Goal: Information Seeking & Learning: Learn about a topic

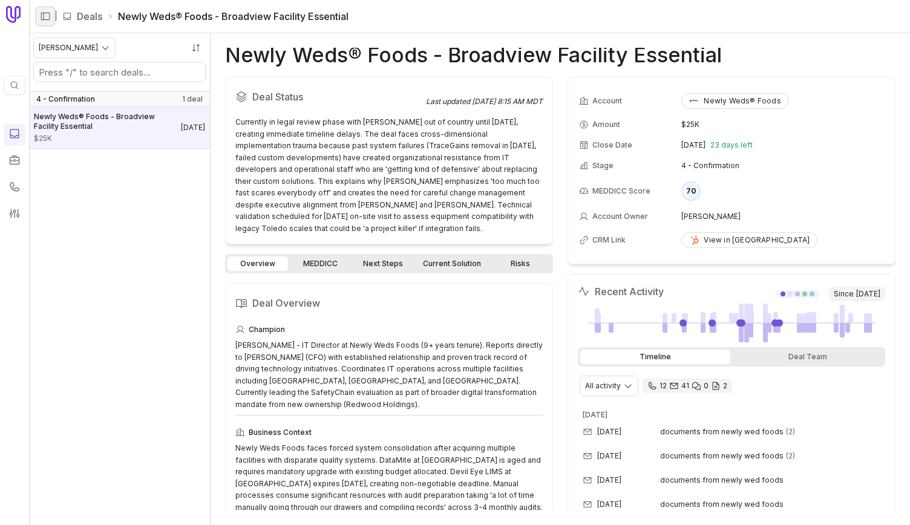
click at [42, 18] on icon "Expand sidebar" at bounding box center [45, 16] width 11 height 11
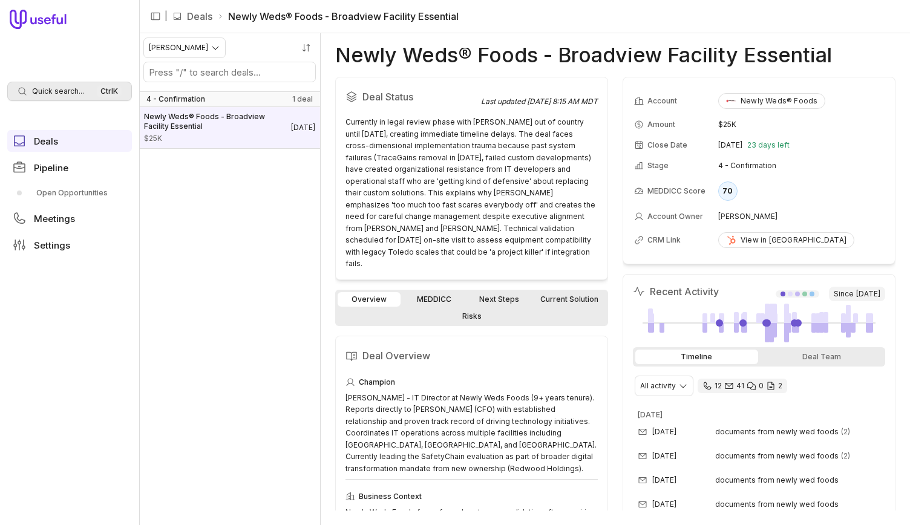
click at [59, 87] on span "Quick search..." at bounding box center [58, 92] width 52 height 10
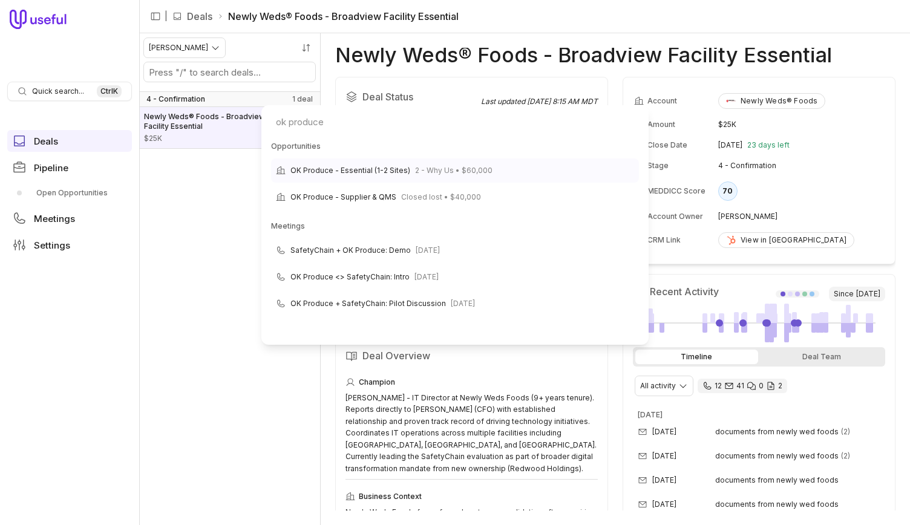
type input "ok produce"
click at [465, 169] on span "2 - Why Us • $60,000" at bounding box center [453, 170] width 77 height 15
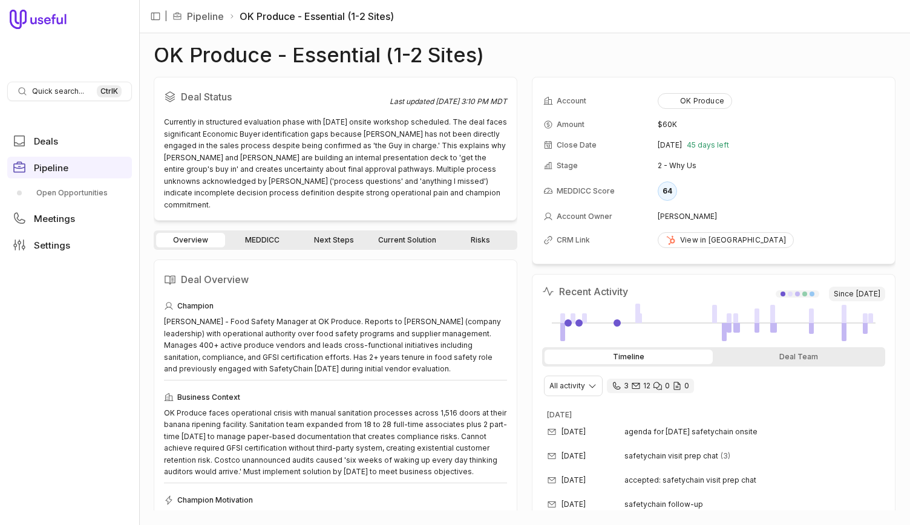
click at [64, 337] on nav "Quick search... Ctrl K Deals Pipeline Open Opportunities Meetings Settings" at bounding box center [69, 262] width 139 height 525
click at [789, 361] on div "Deal Team" at bounding box center [799, 357] width 168 height 15
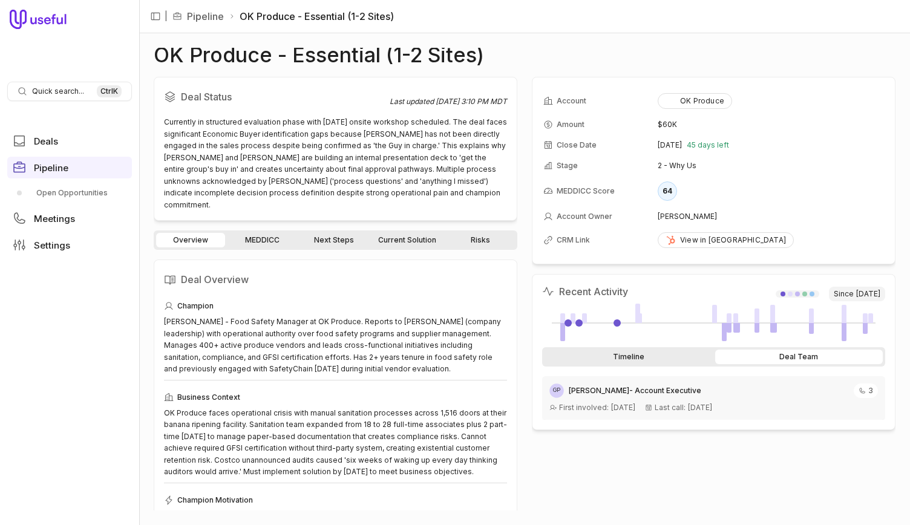
click at [611, 353] on div "Timeline" at bounding box center [629, 357] width 168 height 15
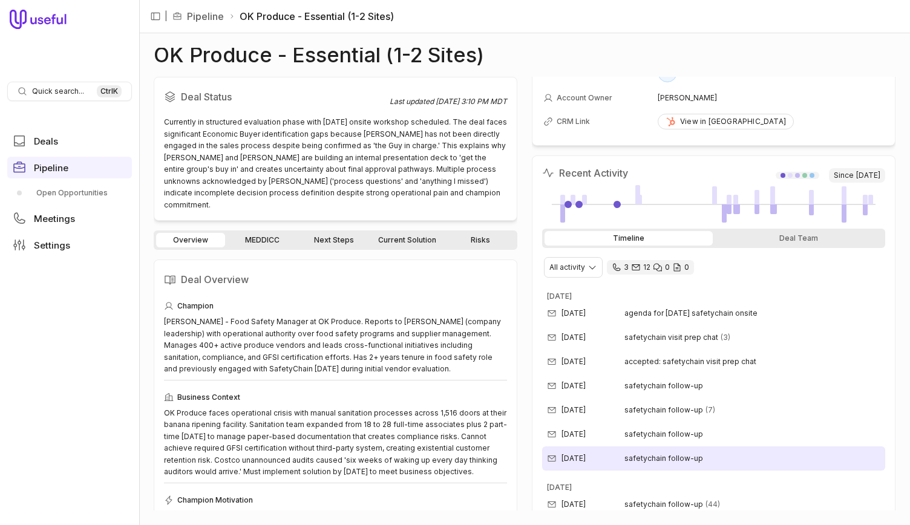
scroll to position [234, 0]
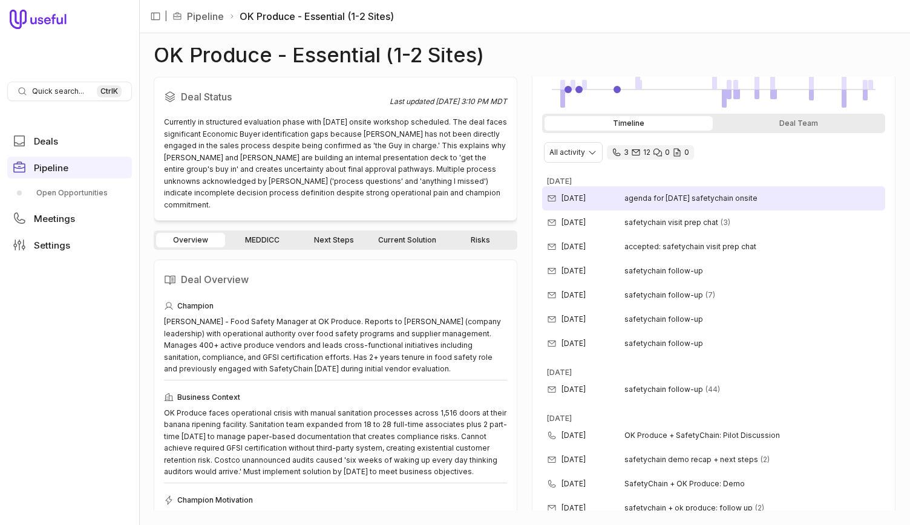
click at [723, 191] on div "[DATE] agenda for [DATE] safetychain onsite" at bounding box center [713, 198] width 343 height 24
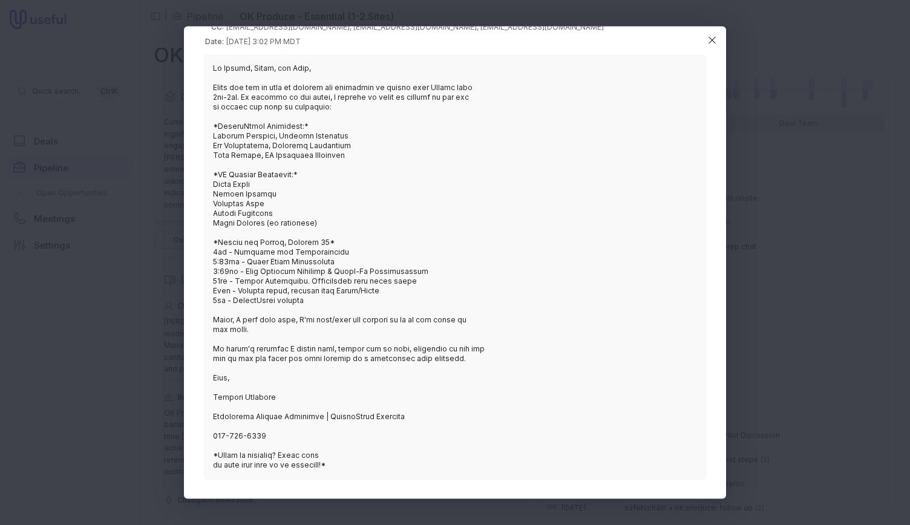
scroll to position [0, 0]
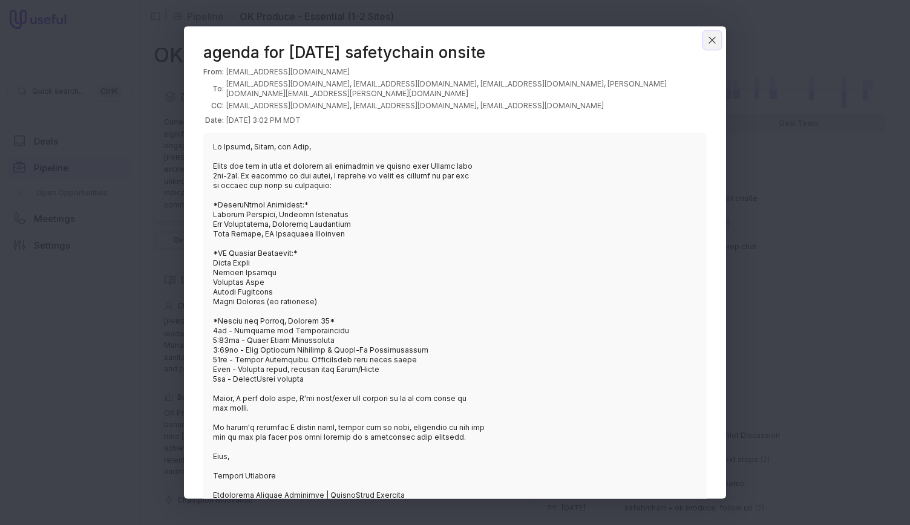
click at [710, 35] on icon "Close" at bounding box center [712, 40] width 11 height 11
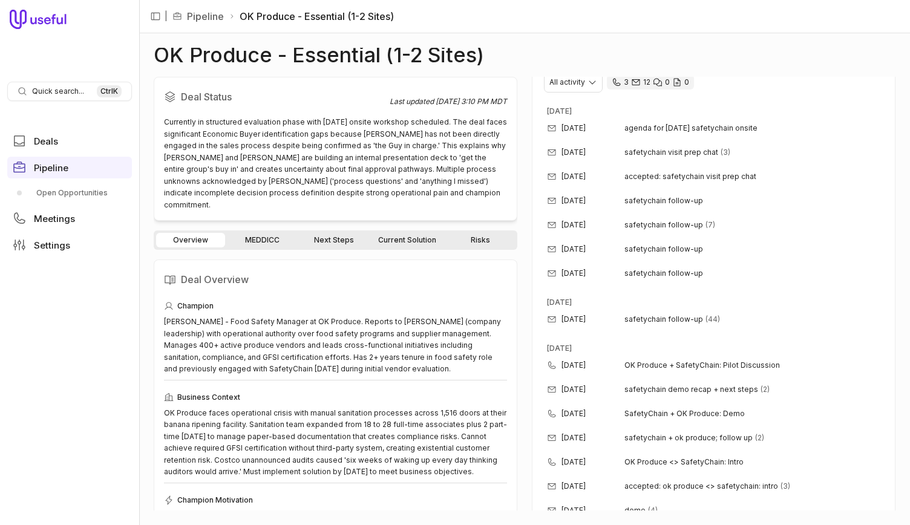
click at [280, 233] on link "MEDDICC" at bounding box center [262, 240] width 69 height 15
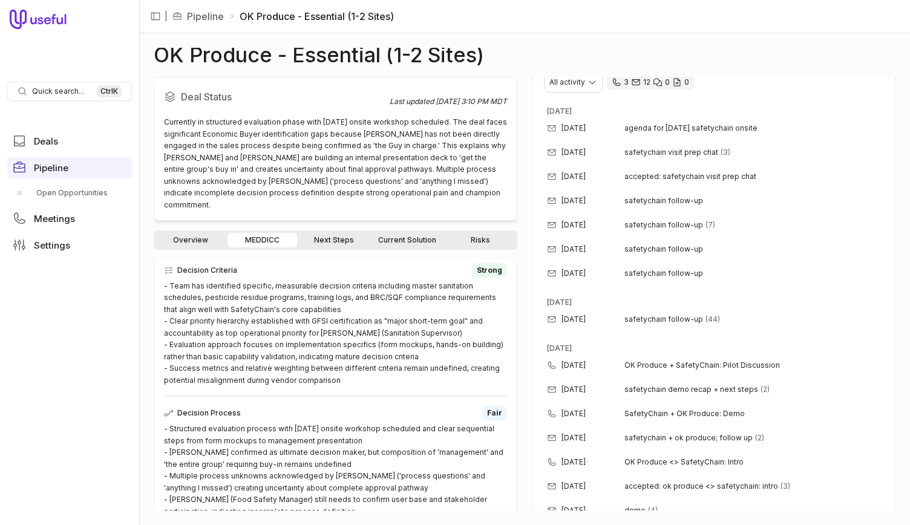
scroll to position [372, 0]
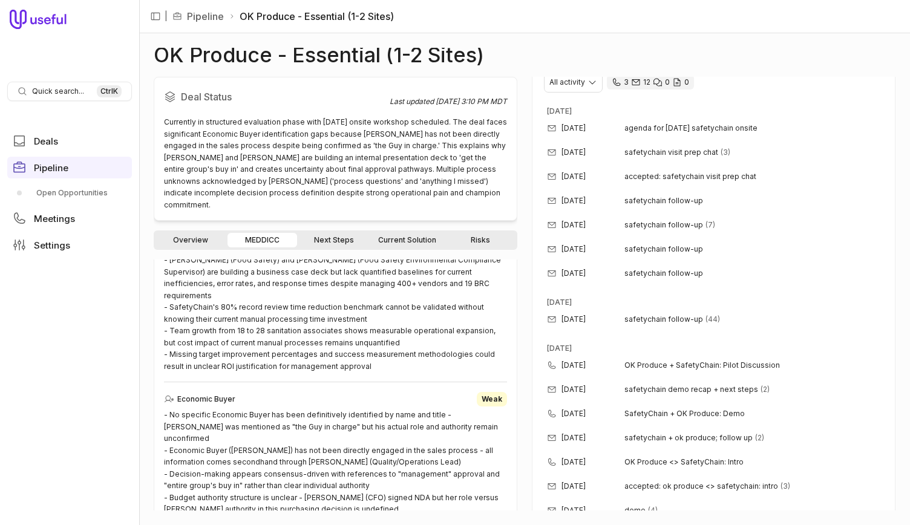
click at [329, 233] on link "Next Steps" at bounding box center [334, 240] width 69 height 15
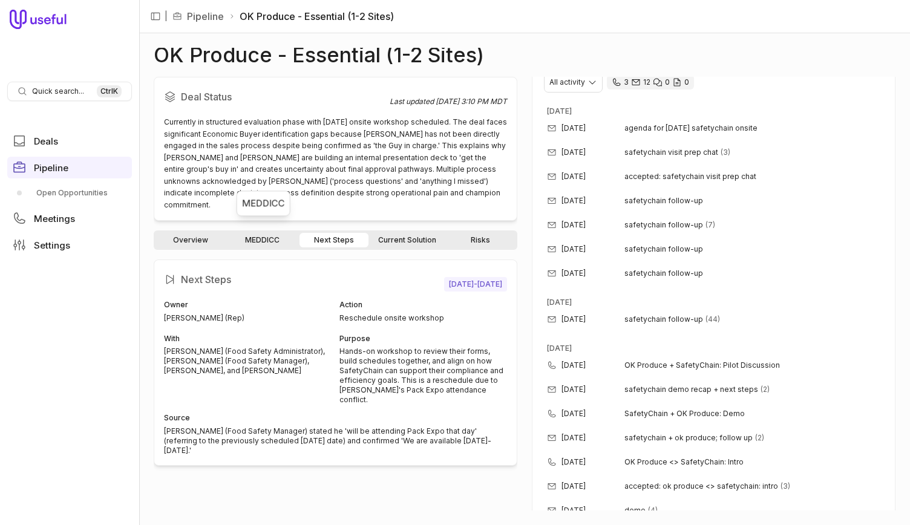
click at [254, 234] on link "MEDDICC" at bounding box center [262, 240] width 69 height 15
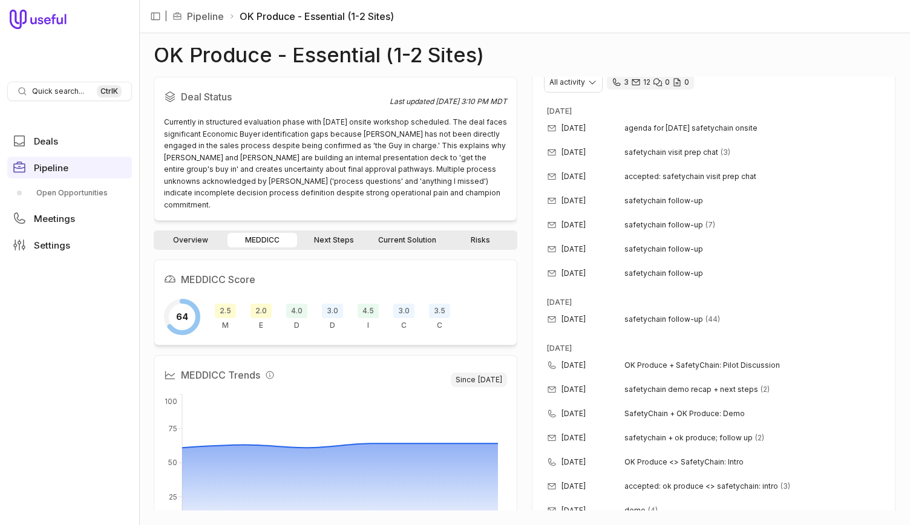
click at [484, 233] on link "Risks" at bounding box center [480, 240] width 69 height 15
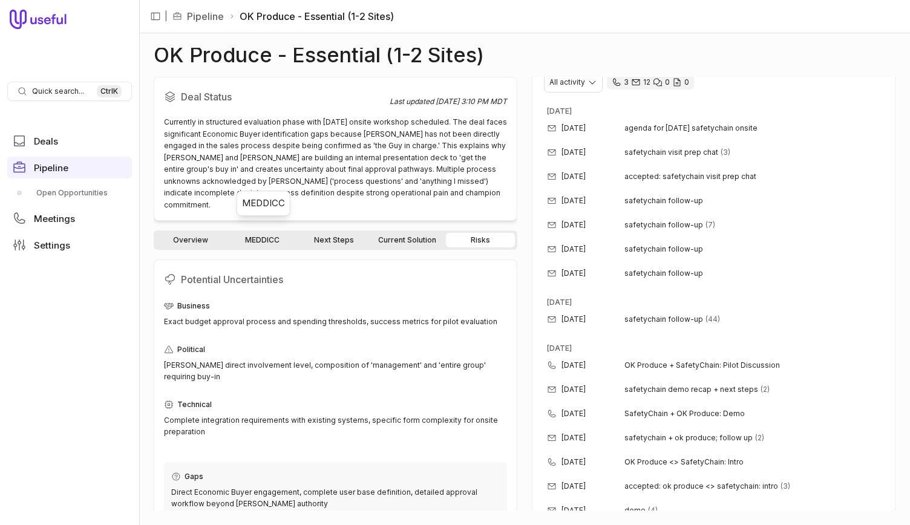
click at [187, 233] on link "Overview" at bounding box center [190, 240] width 69 height 15
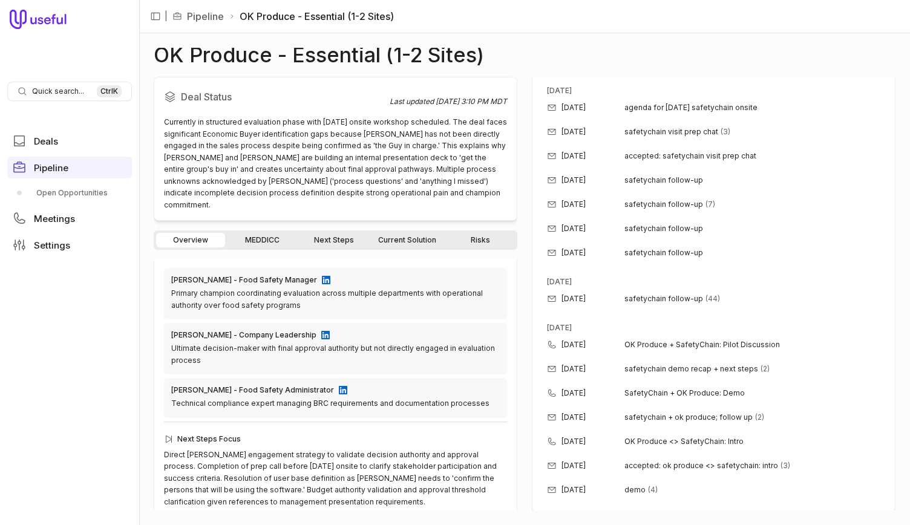
scroll to position [440, 0]
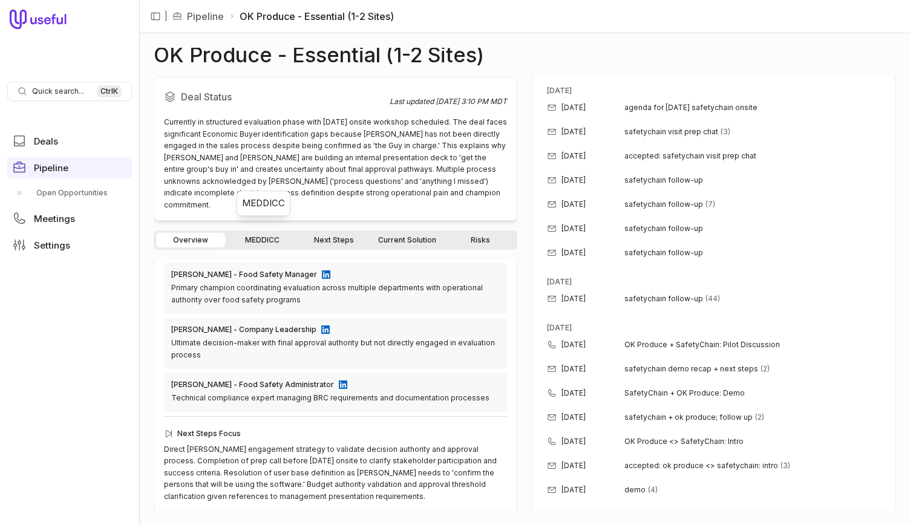
click at [245, 233] on link "MEDDICC" at bounding box center [262, 240] width 69 height 15
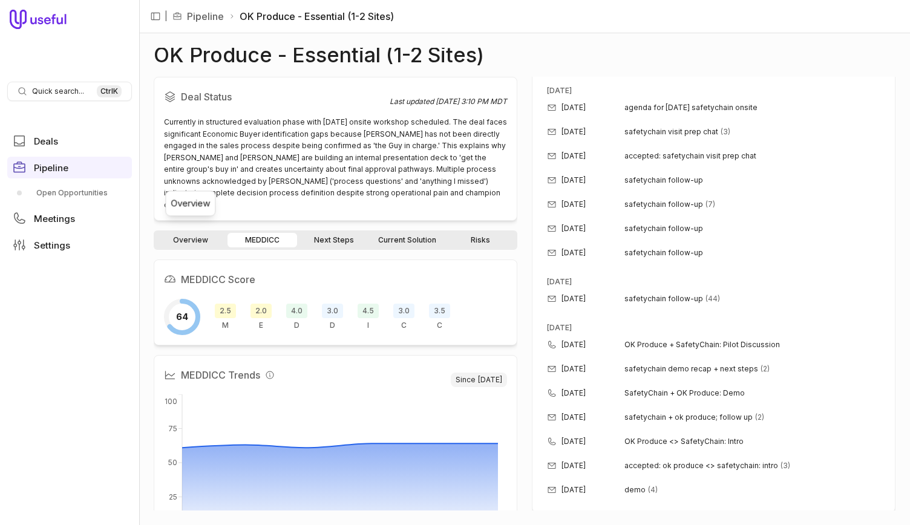
click at [183, 233] on link "Overview" at bounding box center [190, 240] width 69 height 15
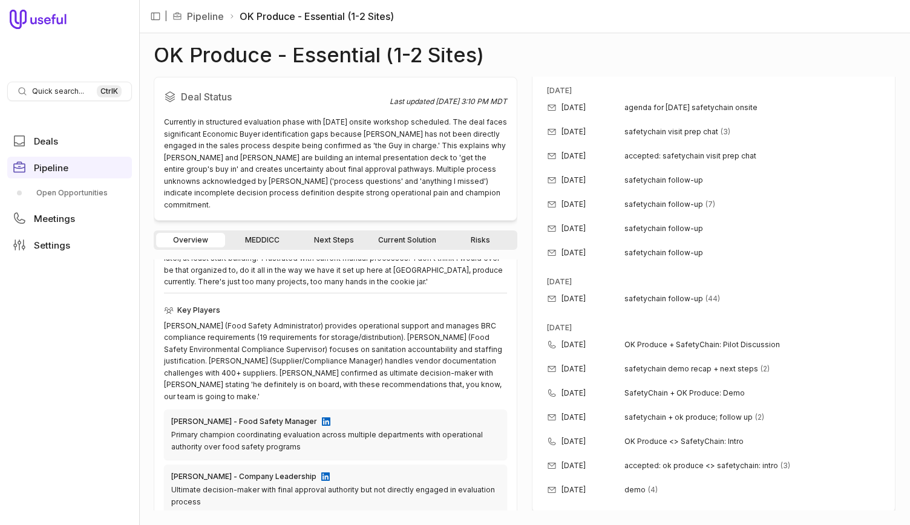
scroll to position [440, 0]
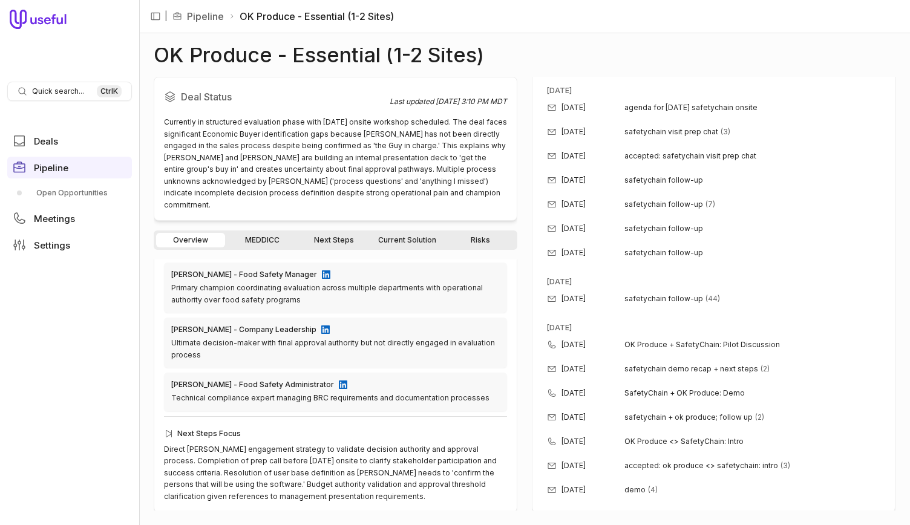
click at [424, 233] on link "Current Solution" at bounding box center [407, 240] width 73 height 15
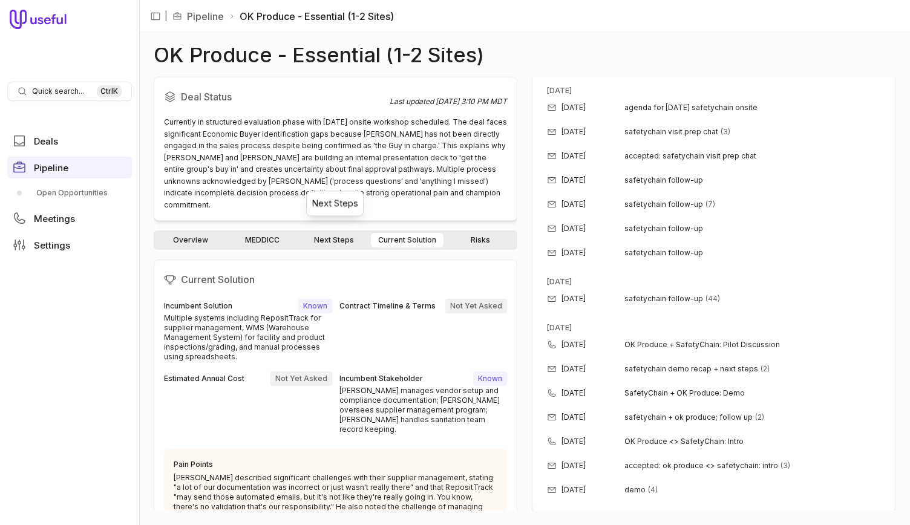
click at [301, 233] on link "Next Steps" at bounding box center [334, 240] width 69 height 15
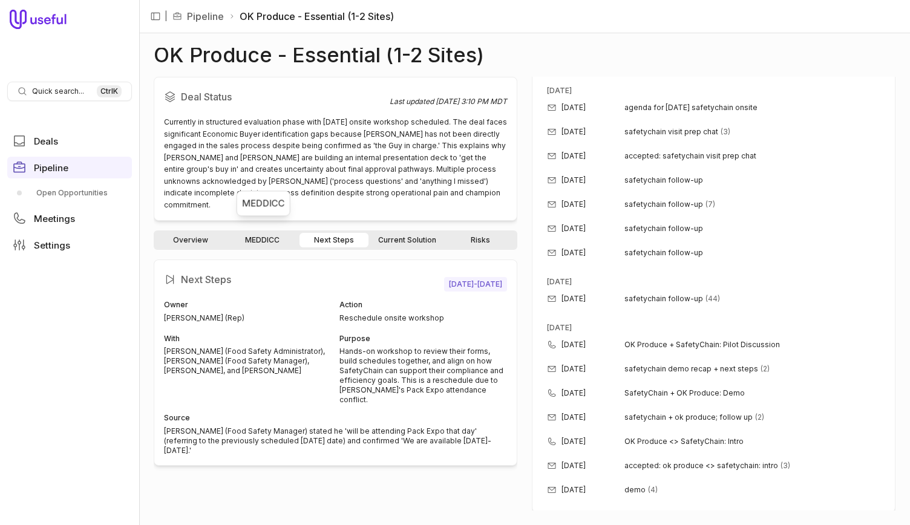
click at [261, 233] on link "MEDDICC" at bounding box center [262, 240] width 69 height 15
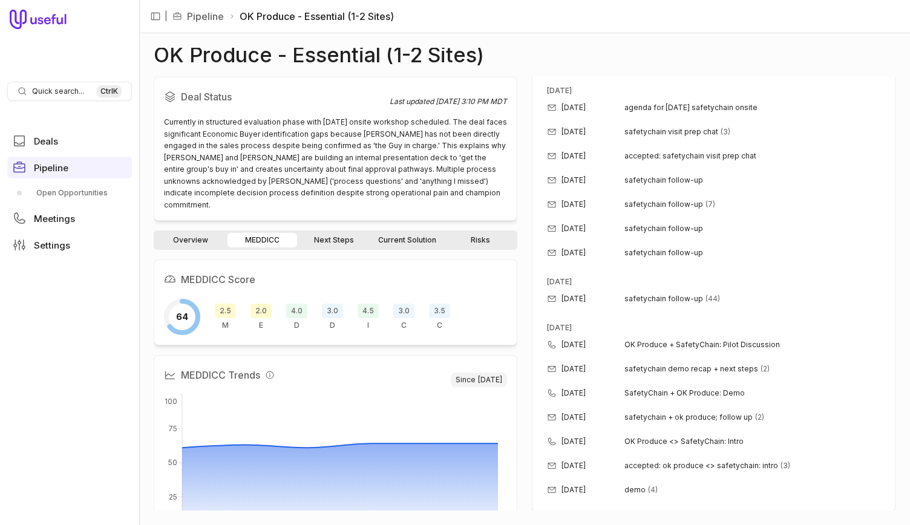
scroll to position [269, 0]
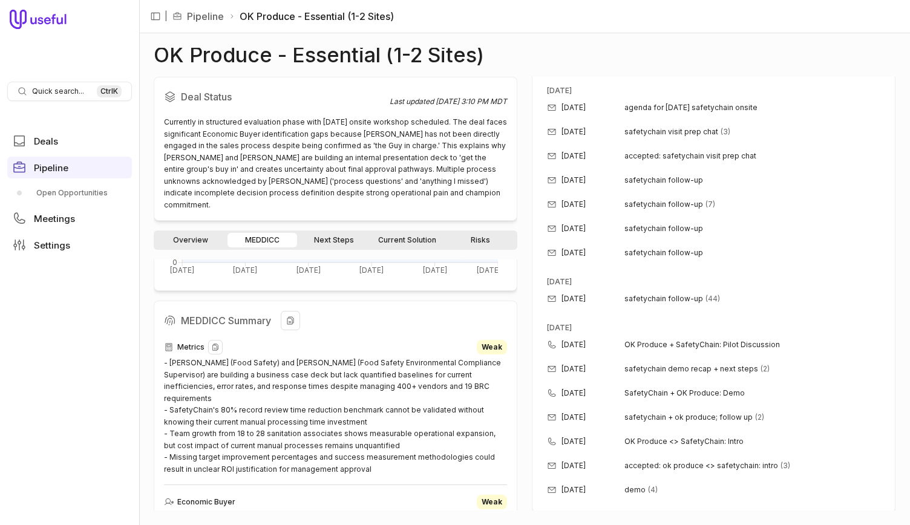
click at [194, 434] on div "- [PERSON_NAME] (Food Safety) and [PERSON_NAME] (Food Safety Environmental Comp…" at bounding box center [335, 416] width 343 height 118
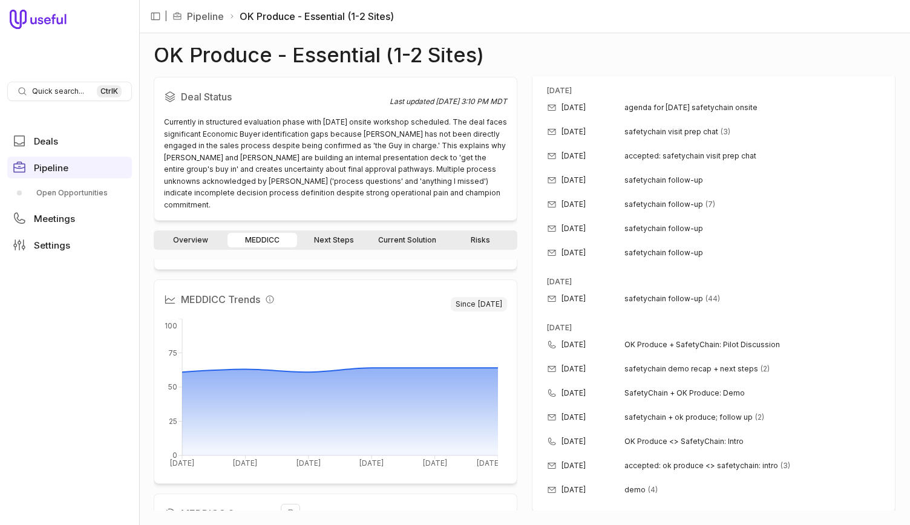
scroll to position [0, 0]
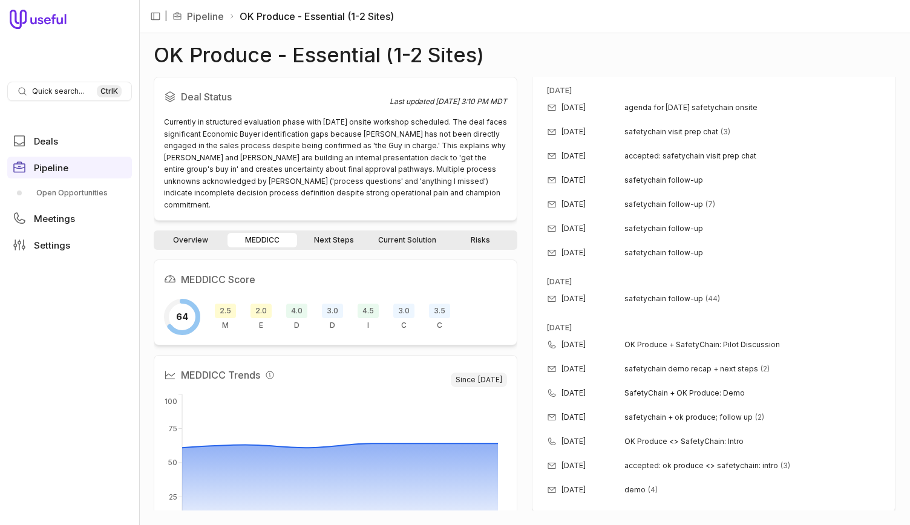
click at [258, 12] on li "OK Produce - Essential (1-2 Sites)" at bounding box center [311, 16] width 165 height 15
click at [464, 233] on link "Risks" at bounding box center [480, 240] width 69 height 15
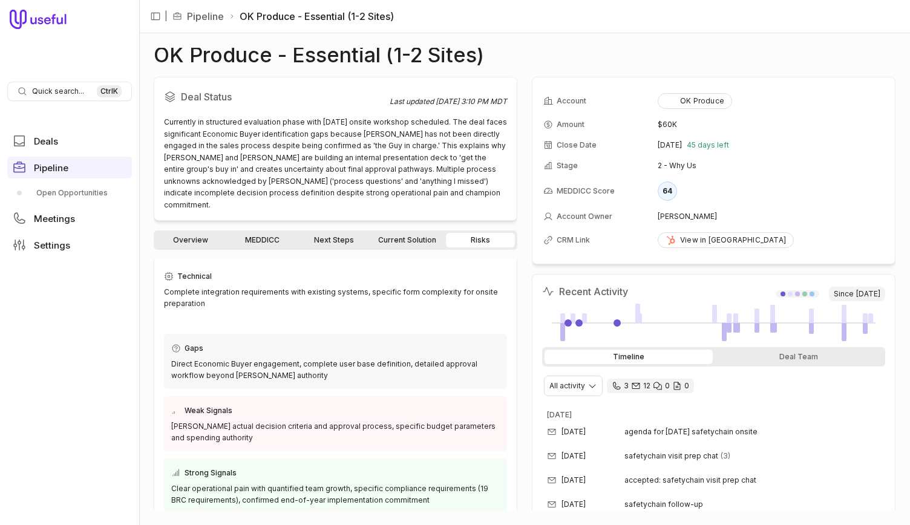
click at [404, 235] on link "Current Solution" at bounding box center [407, 240] width 73 height 15
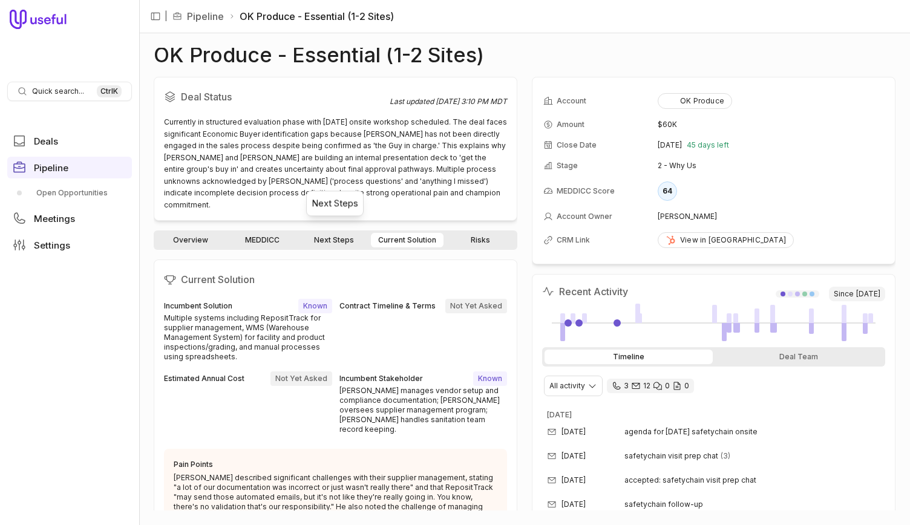
click at [350, 233] on link "Next Steps" at bounding box center [334, 240] width 69 height 15
